Goal: Task Accomplishment & Management: Complete application form

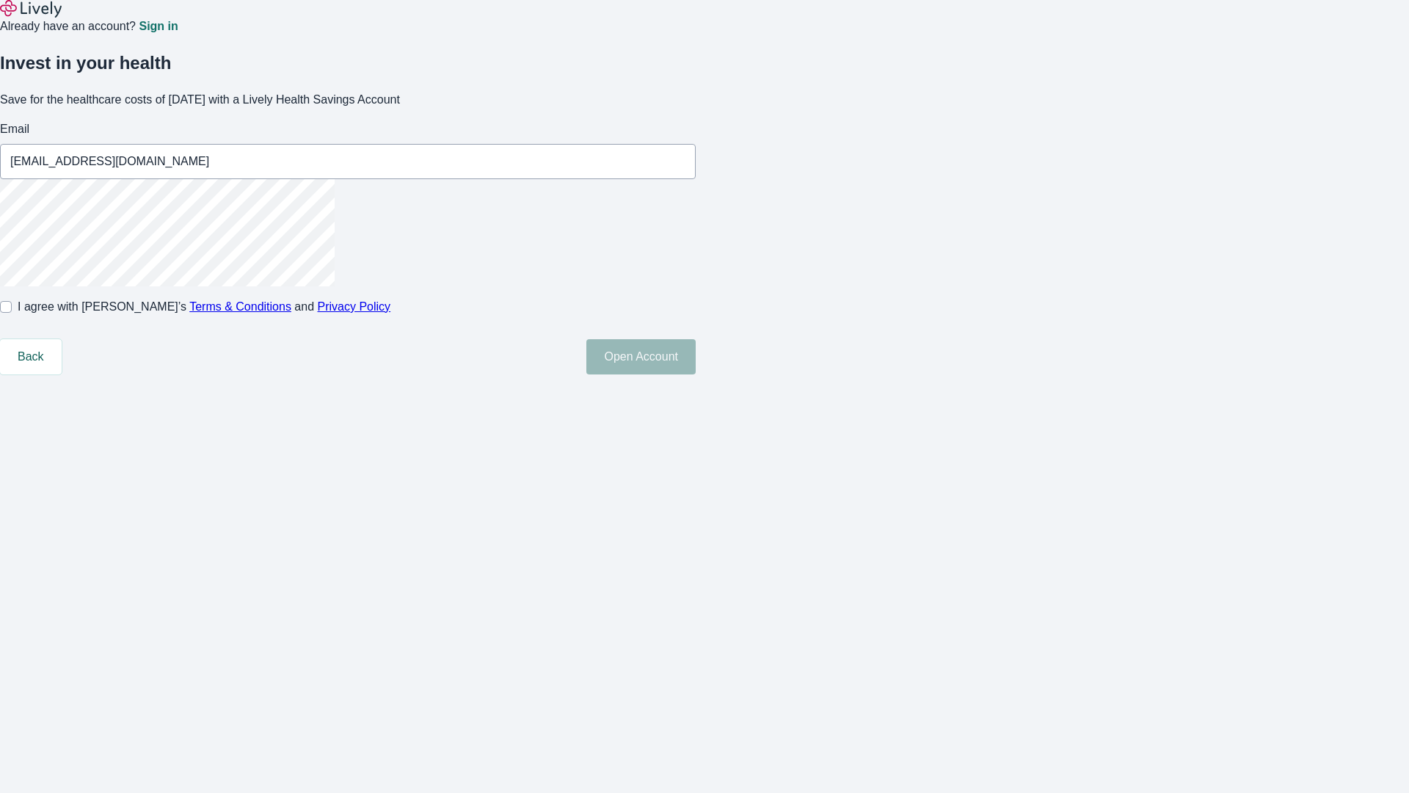
click at [12, 313] on input "I agree with Lively’s Terms & Conditions and Privacy Policy" at bounding box center [6, 307] width 12 height 12
checkbox input "true"
click at [696, 374] on button "Open Account" at bounding box center [640, 356] width 109 height 35
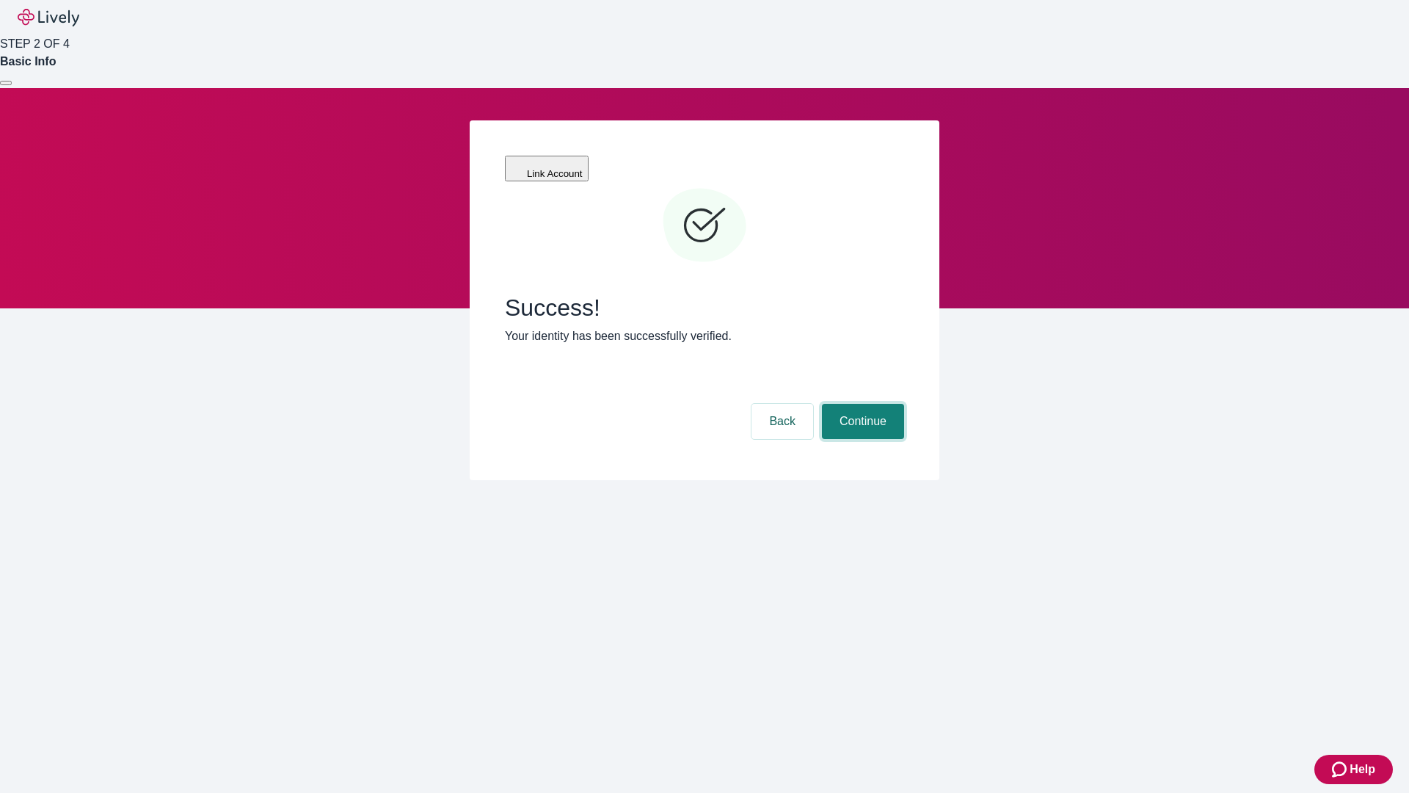
click at [861, 404] on button "Continue" at bounding box center [863, 421] width 82 height 35
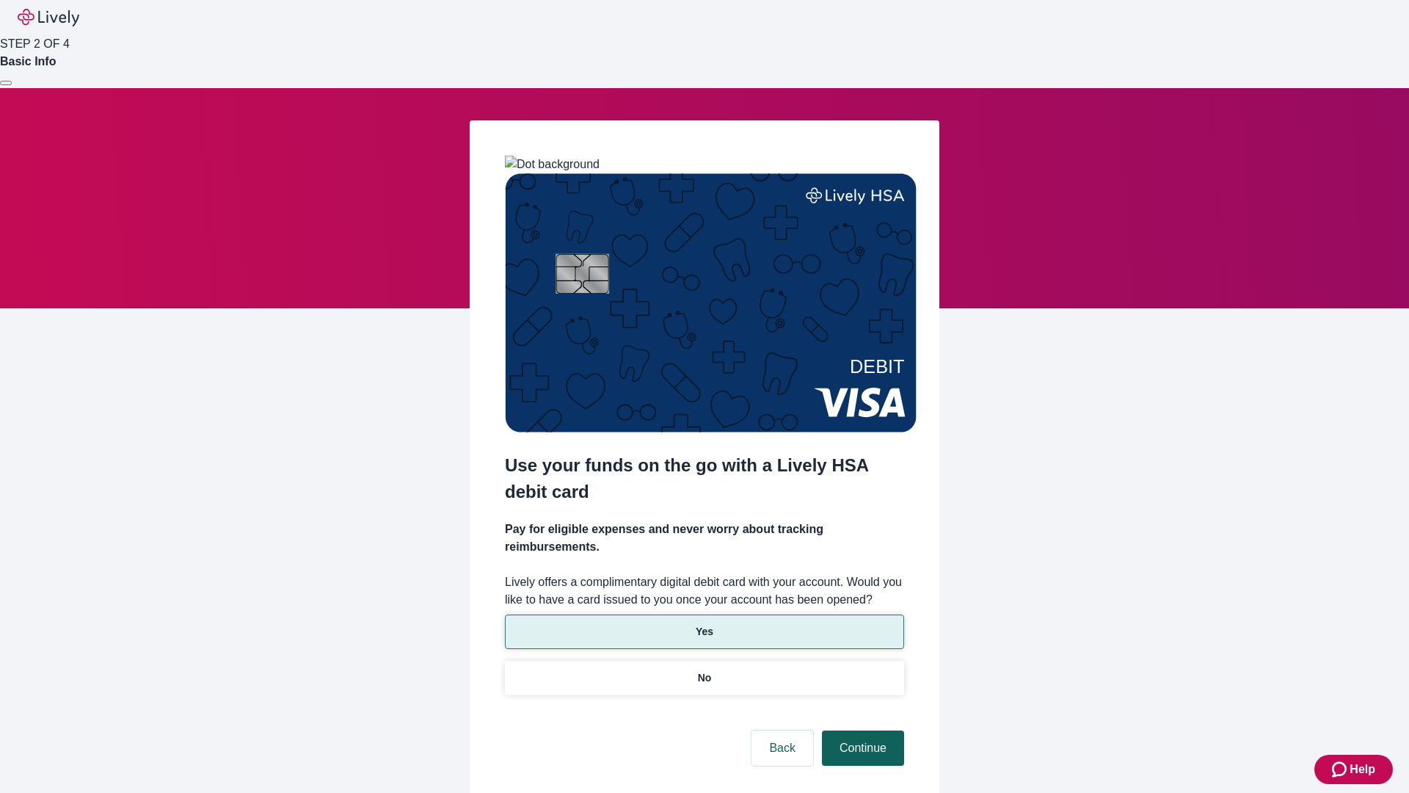
click at [704, 624] on p "Yes" at bounding box center [705, 631] width 18 height 15
click at [861, 730] on button "Continue" at bounding box center [863, 747] width 82 height 35
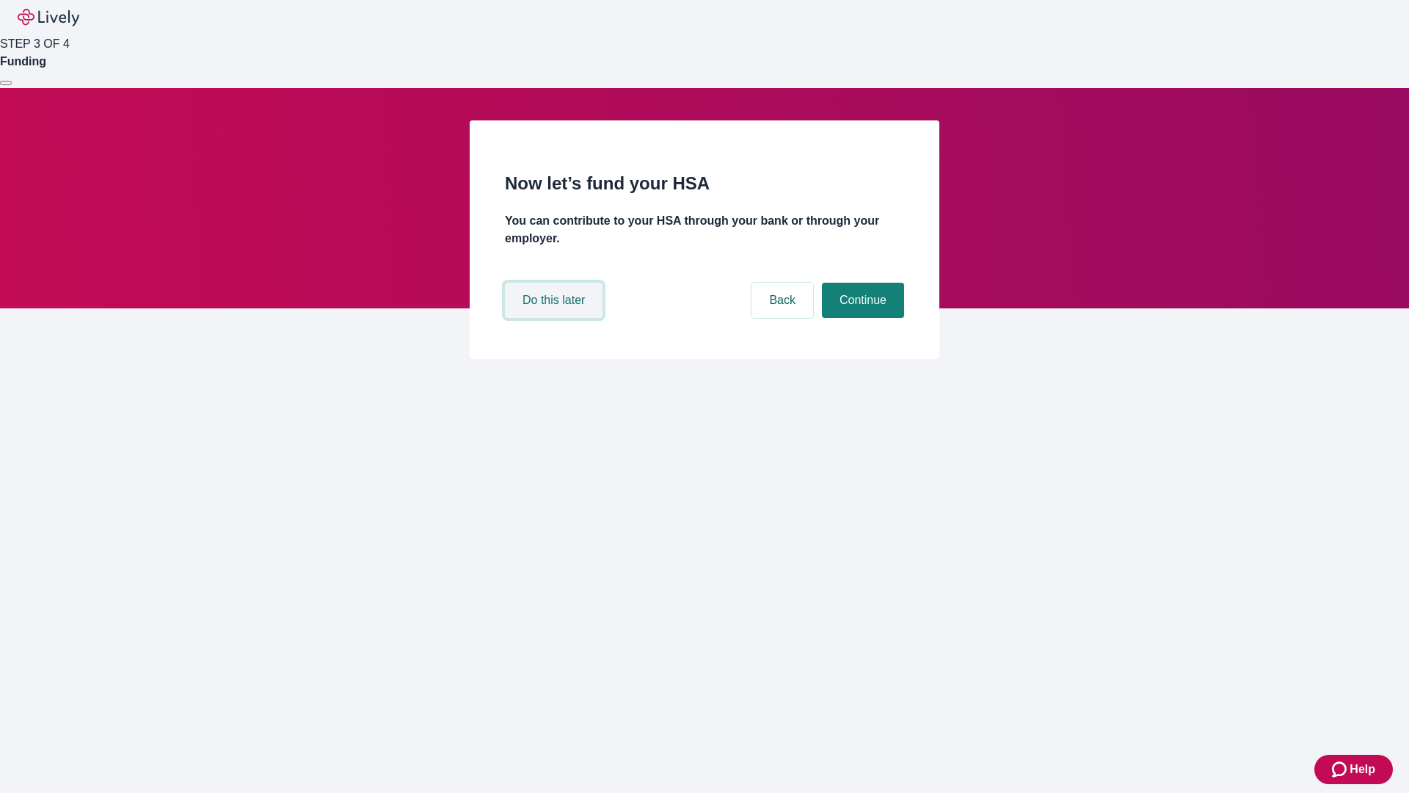
click at [556, 318] on button "Do this later" at bounding box center [554, 300] width 98 height 35
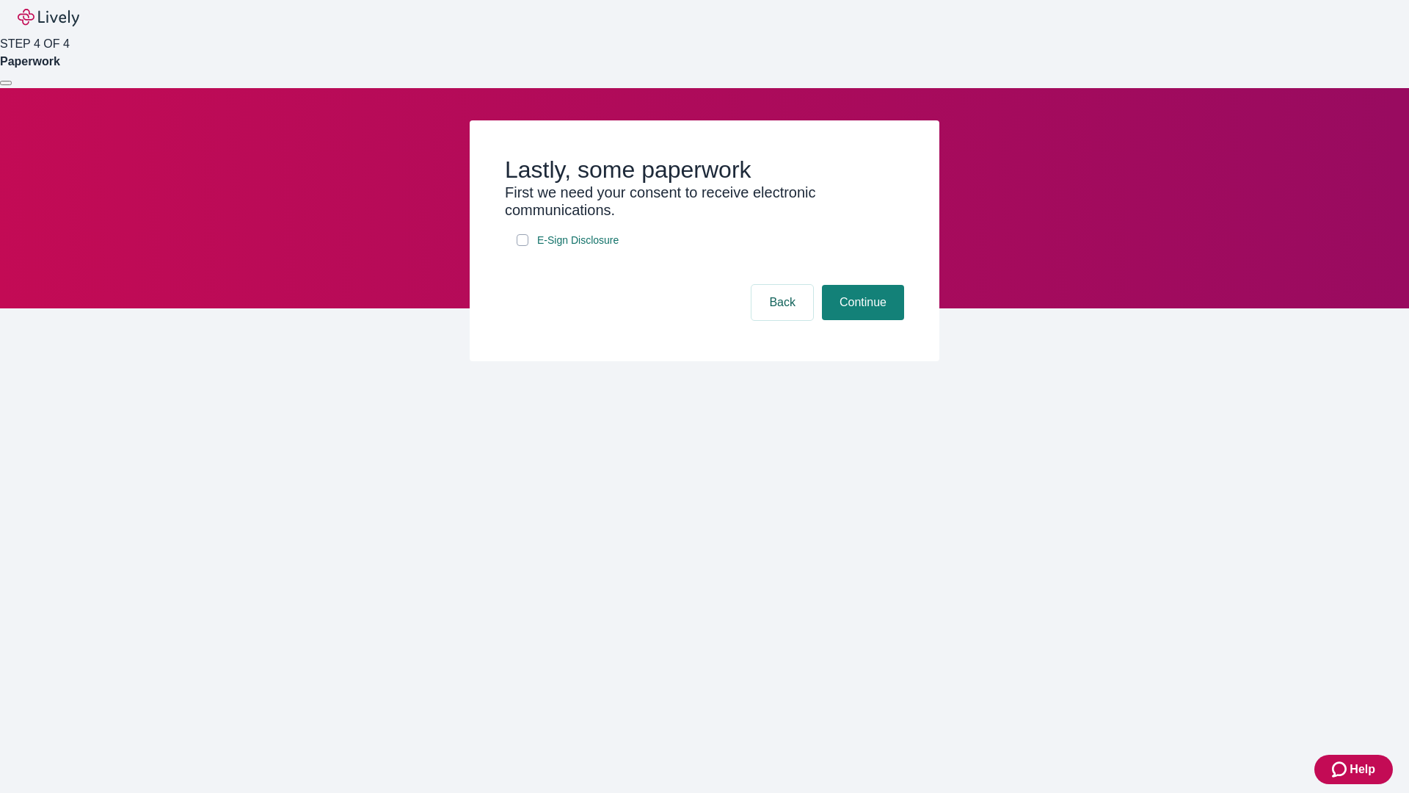
click at [523, 246] on input "E-Sign Disclosure" at bounding box center [523, 240] width 12 height 12
checkbox input "true"
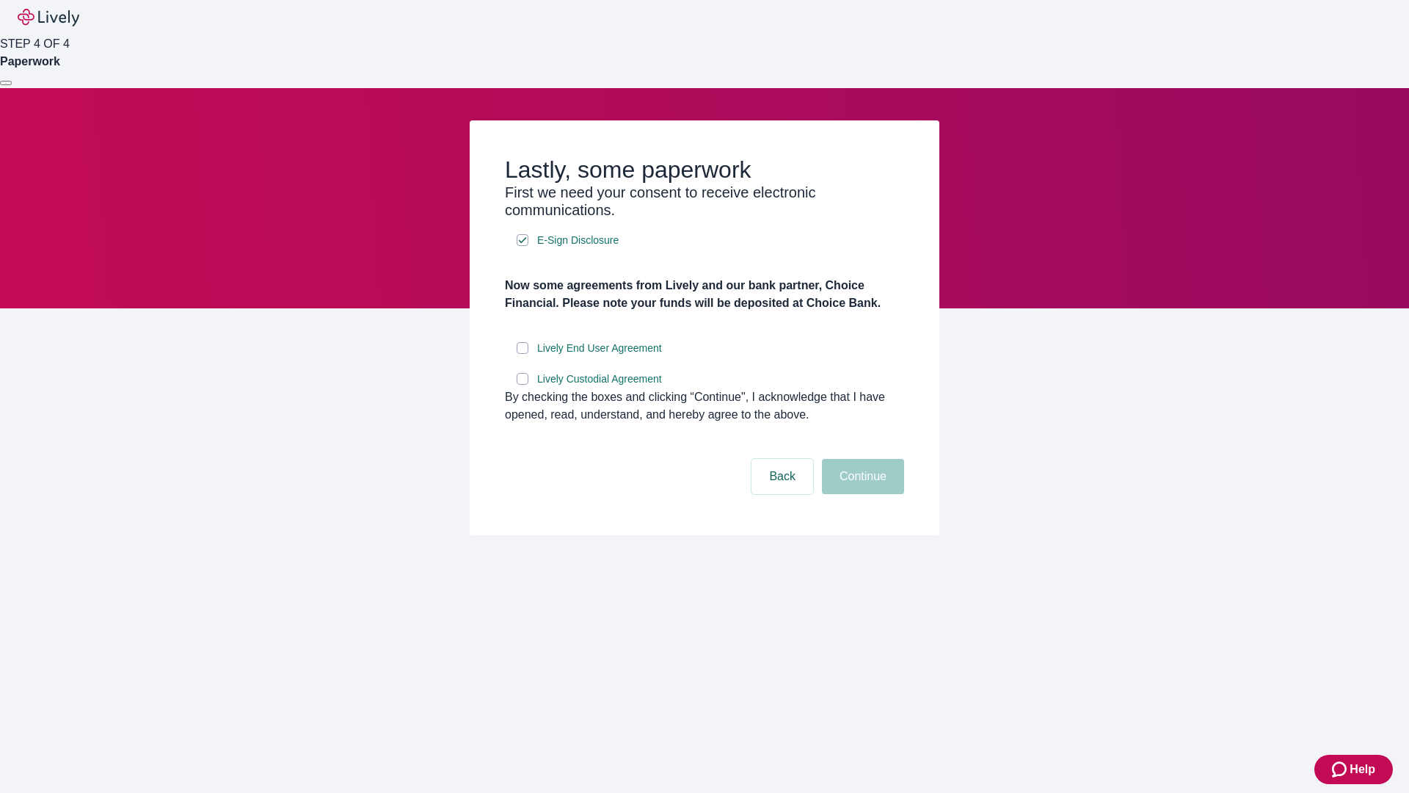
click at [523, 354] on input "Lively End User Agreement" at bounding box center [523, 348] width 12 height 12
checkbox input "true"
click at [523, 385] on input "Lively Custodial Agreement" at bounding box center [523, 379] width 12 height 12
checkbox input "true"
click at [861, 494] on button "Continue" at bounding box center [863, 476] width 82 height 35
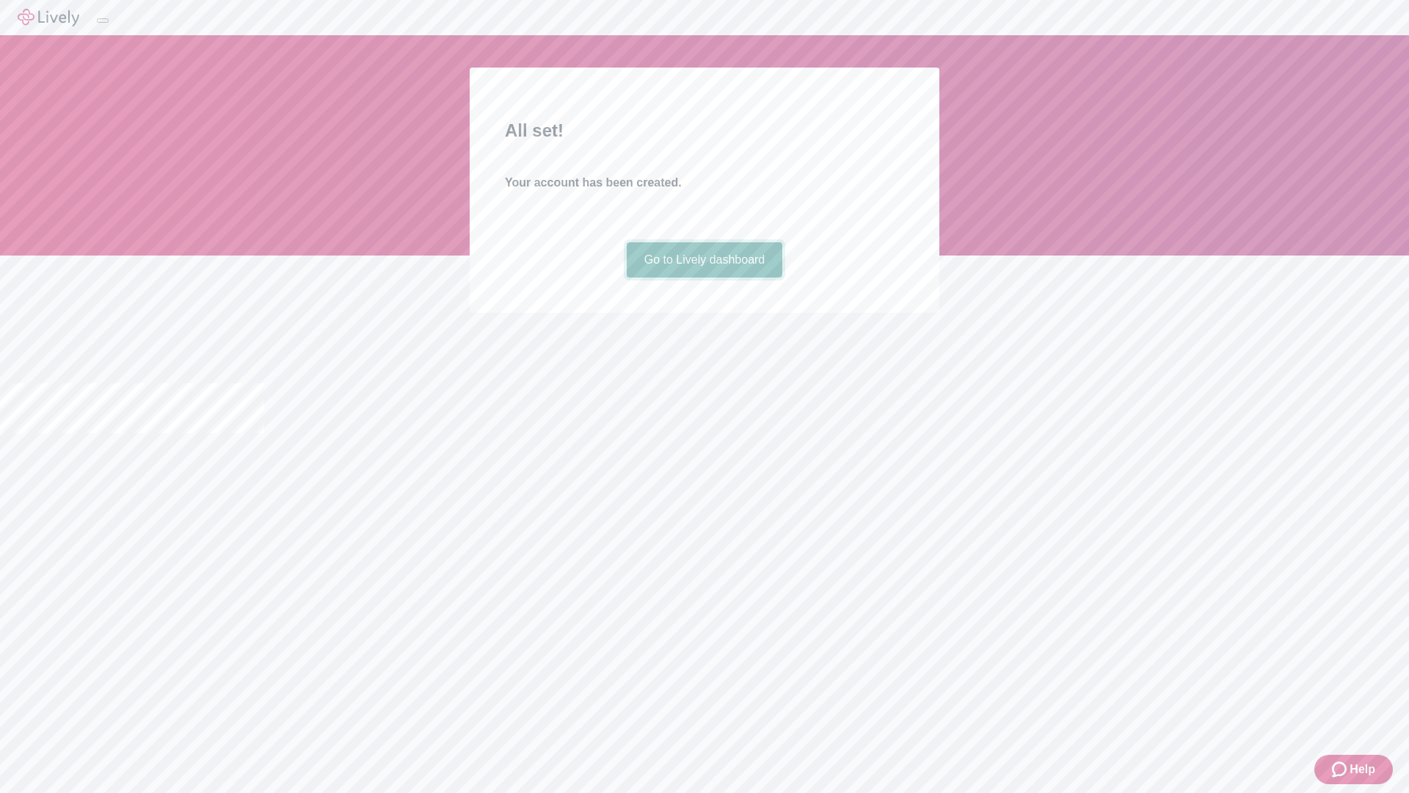
click at [704, 277] on link "Go to Lively dashboard" at bounding box center [705, 259] width 156 height 35
